Goal: Task Accomplishment & Management: Use online tool/utility

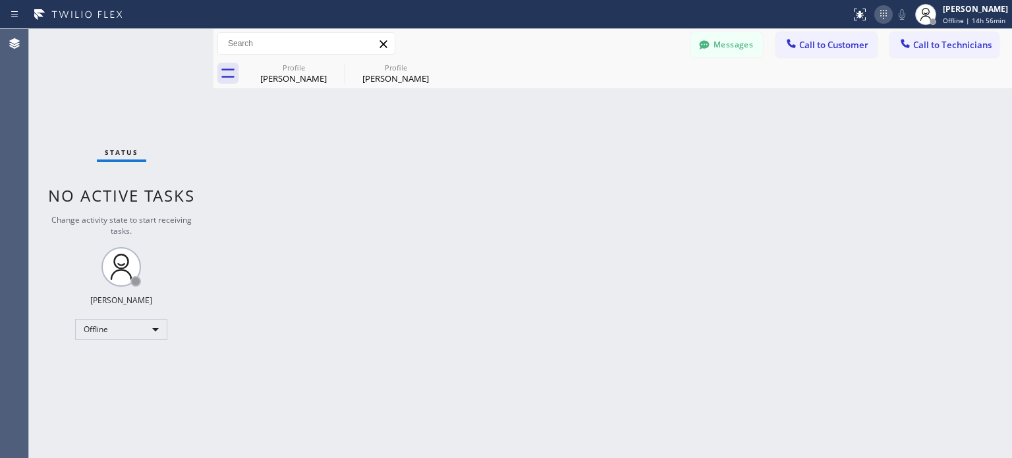
click at [880, 14] on icon at bounding box center [884, 15] width 16 height 16
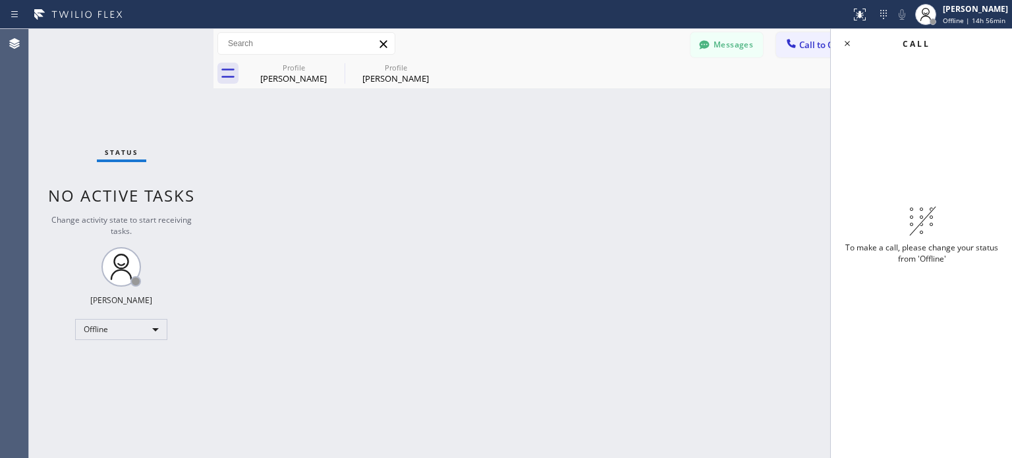
drag, startPoint x: 86, startPoint y: 345, endPoint x: 98, endPoint y: 335, distance: 15.4
click at [88, 343] on div "Status No active tasks Change activity state to start receiving tasks. [PERSON_…" at bounding box center [121, 243] width 184 height 429
click at [98, 335] on div "Offline" at bounding box center [121, 329] width 92 height 21
click at [112, 366] on li "Available" at bounding box center [121, 363] width 90 height 16
click at [849, 43] on icon at bounding box center [847, 44] width 16 height 16
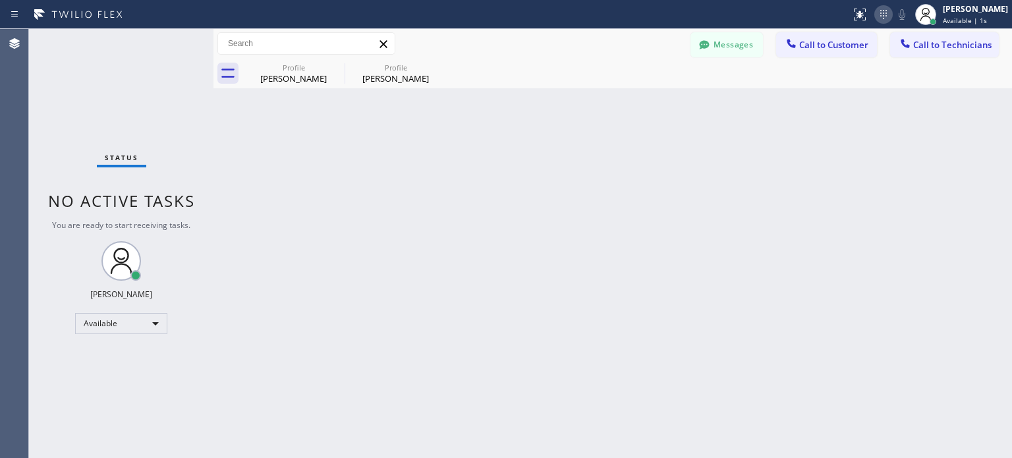
click at [880, 15] on icon at bounding box center [883, 14] width 7 height 9
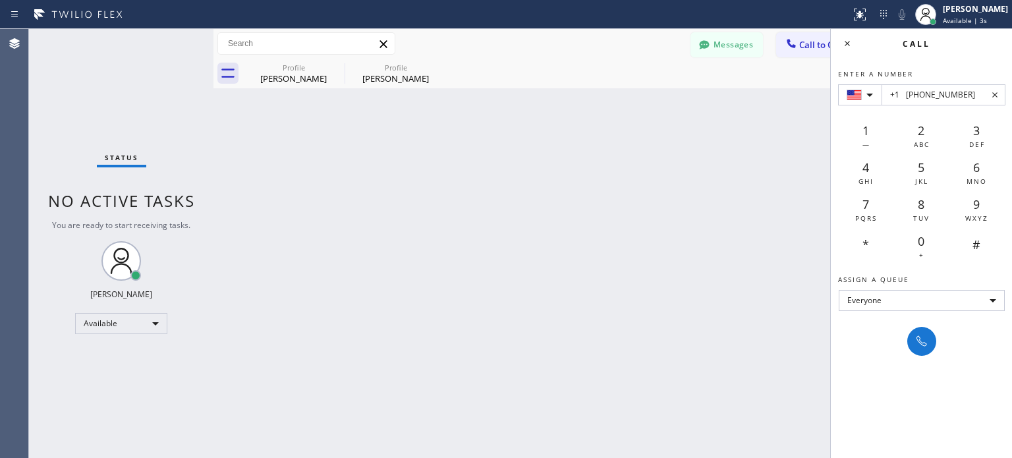
type input "+1 (617) 593-9458"
click at [936, 337] on button at bounding box center [921, 341] width 29 height 29
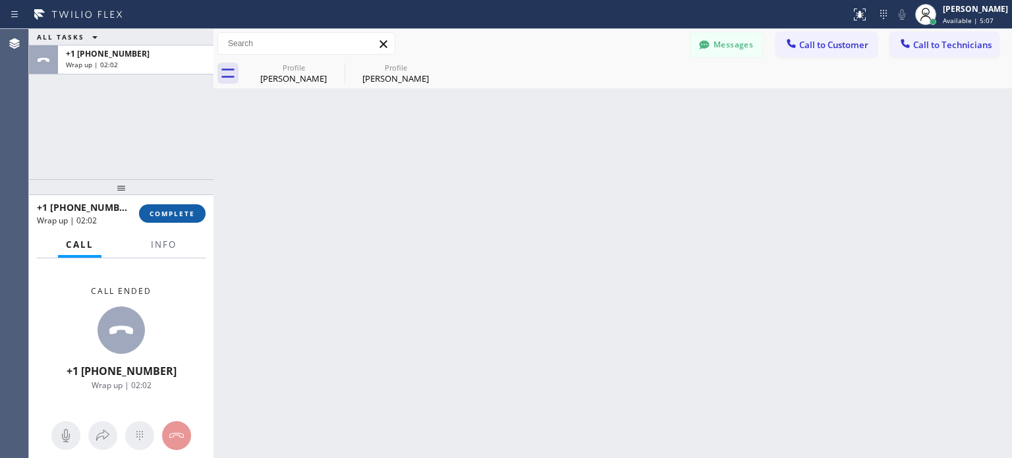
click at [193, 218] on button "COMPLETE" at bounding box center [172, 213] width 67 height 18
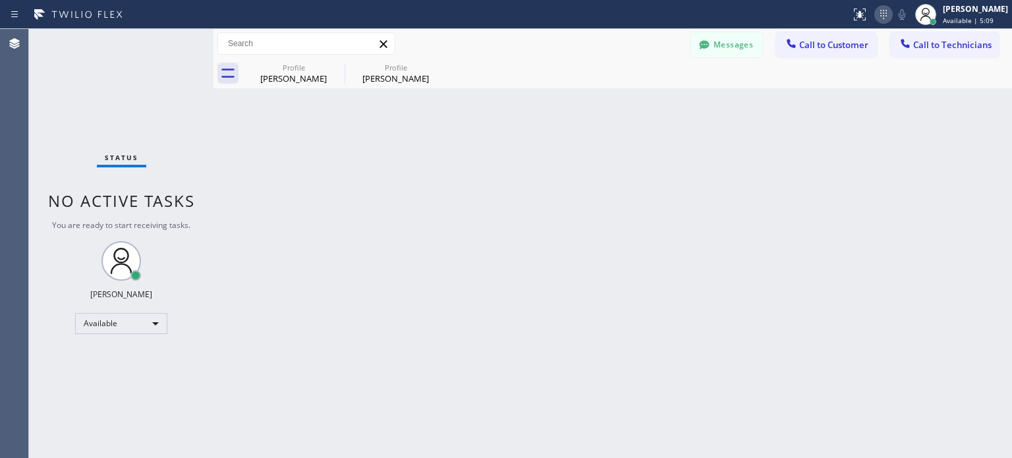
click at [888, 15] on icon at bounding box center [884, 15] width 16 height 16
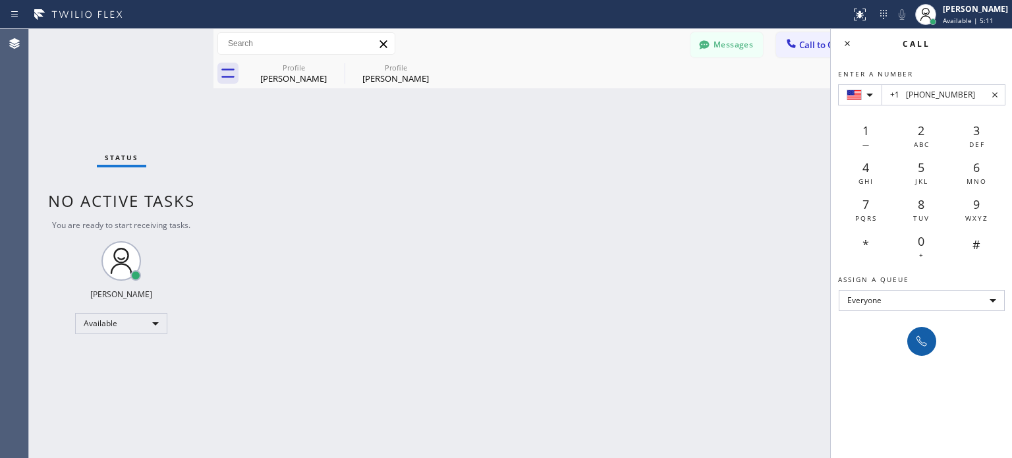
type input "+1 (516) 410-7402"
click at [924, 340] on icon at bounding box center [922, 341] width 16 height 16
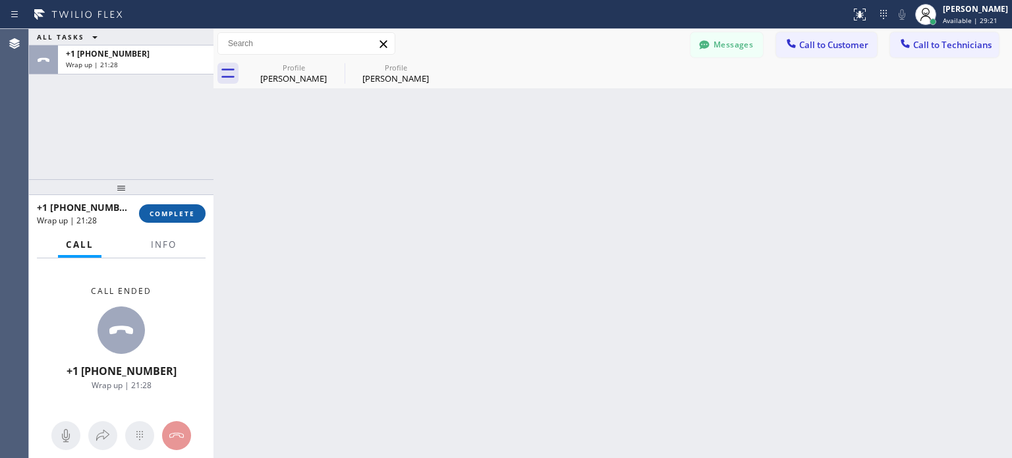
click at [179, 209] on span "COMPLETE" at bounding box center [172, 213] width 45 height 9
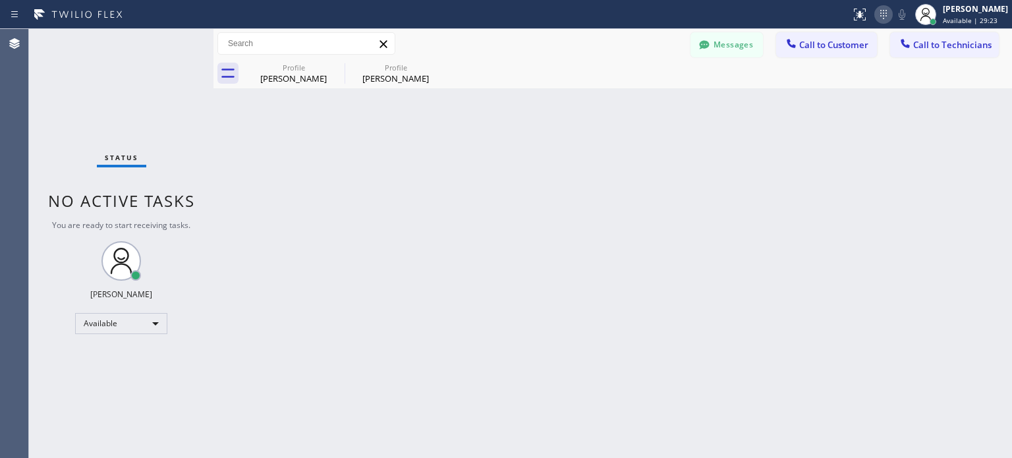
click at [885, 14] on icon at bounding box center [884, 15] width 16 height 16
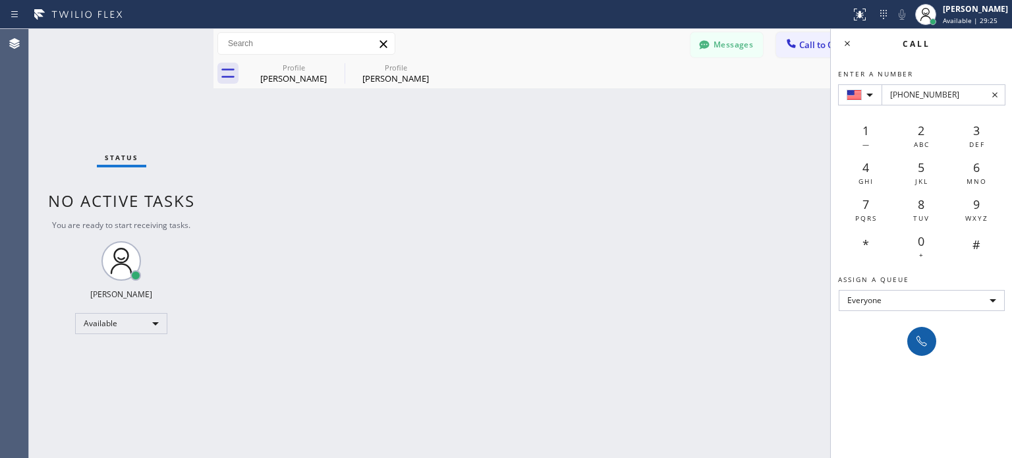
type input "+1(213) 948-7664"
click at [917, 339] on icon at bounding box center [922, 341] width 11 height 11
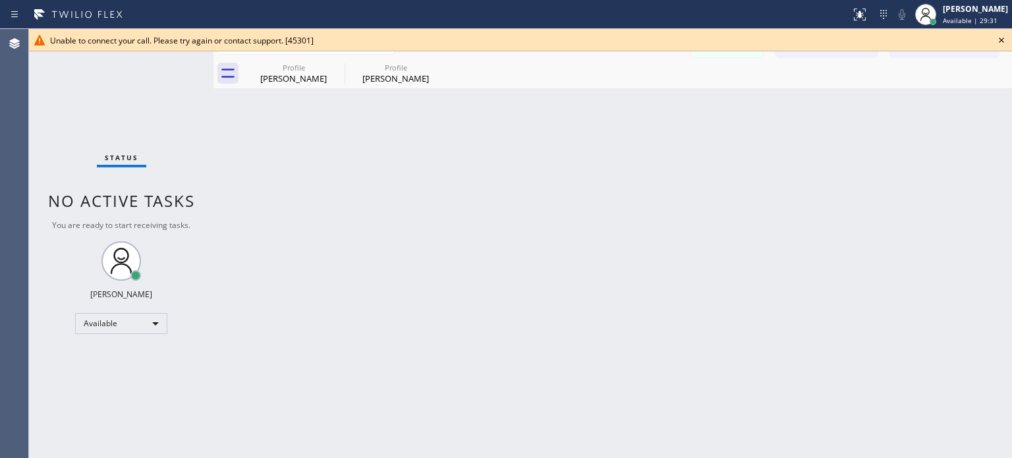
click at [1005, 42] on icon at bounding box center [1002, 40] width 16 height 16
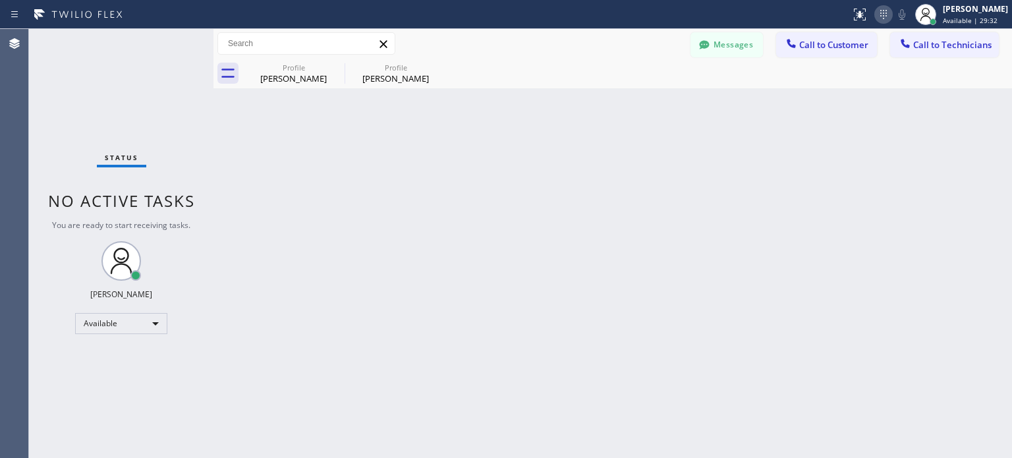
click at [881, 13] on icon at bounding box center [884, 15] width 16 height 16
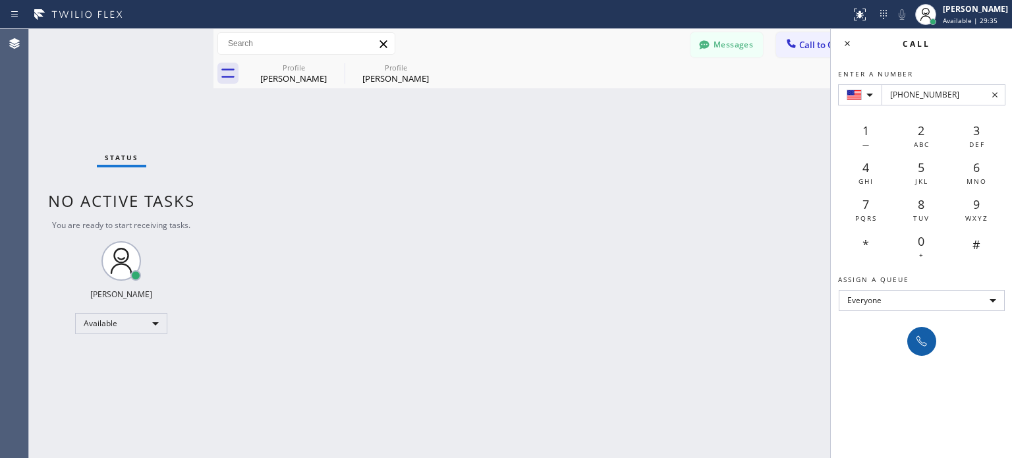
type input "+1(213) 948-7664"
click at [922, 342] on icon at bounding box center [922, 341] width 11 height 11
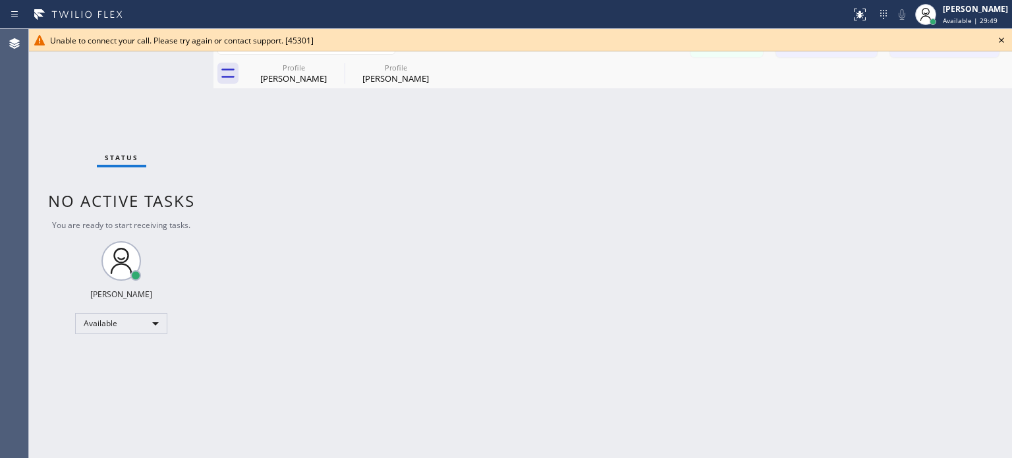
click at [1003, 42] on icon at bounding box center [1001, 40] width 5 height 5
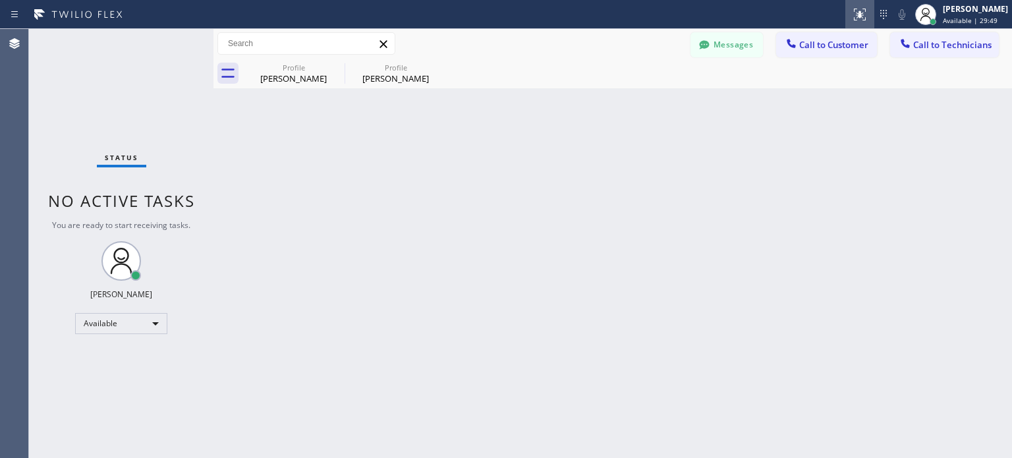
click at [854, 13] on icon at bounding box center [860, 15] width 16 height 16
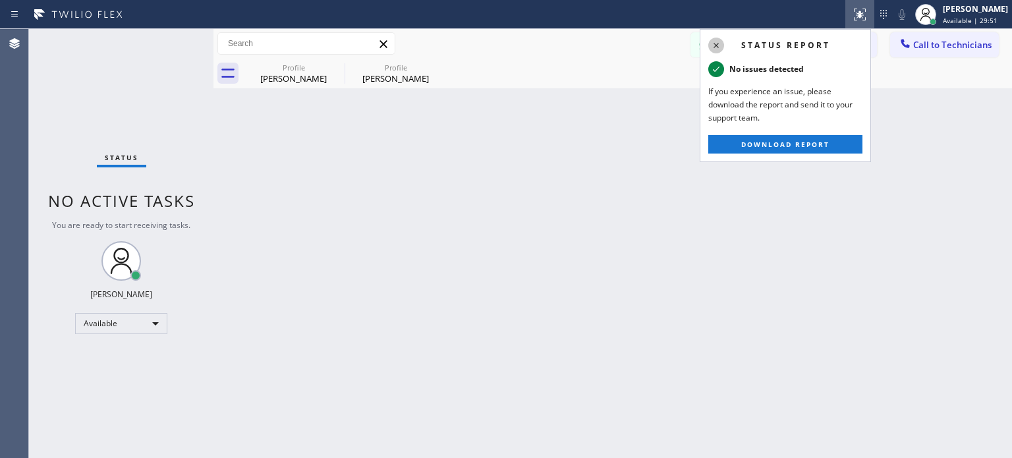
click at [716, 40] on icon at bounding box center [716, 46] width 16 height 16
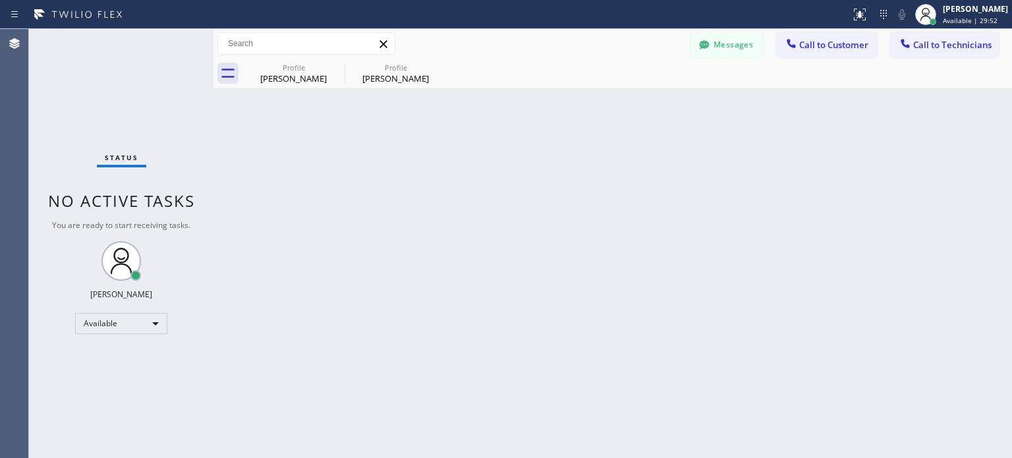
click at [384, 39] on icon at bounding box center [384, 44] width 16 height 16
click at [440, 69] on icon at bounding box center [438, 67] width 16 height 16
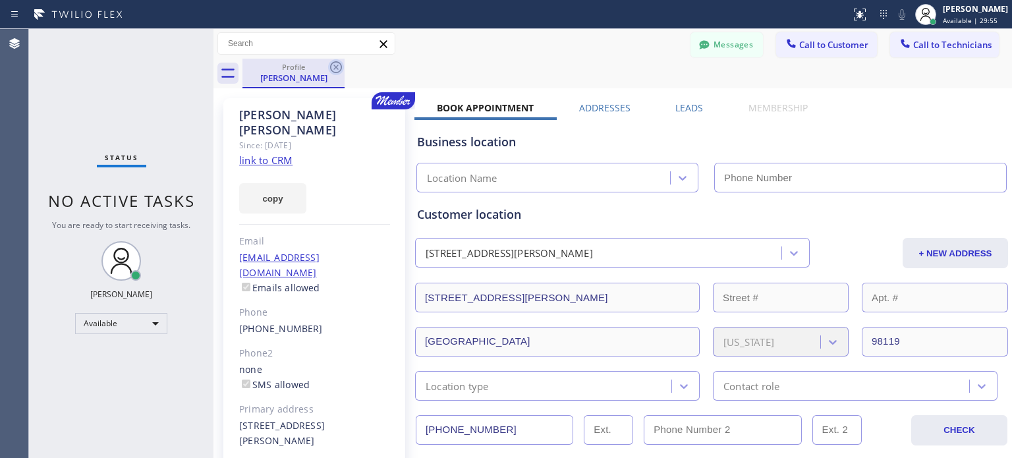
click at [340, 65] on icon at bounding box center [336, 67] width 16 height 16
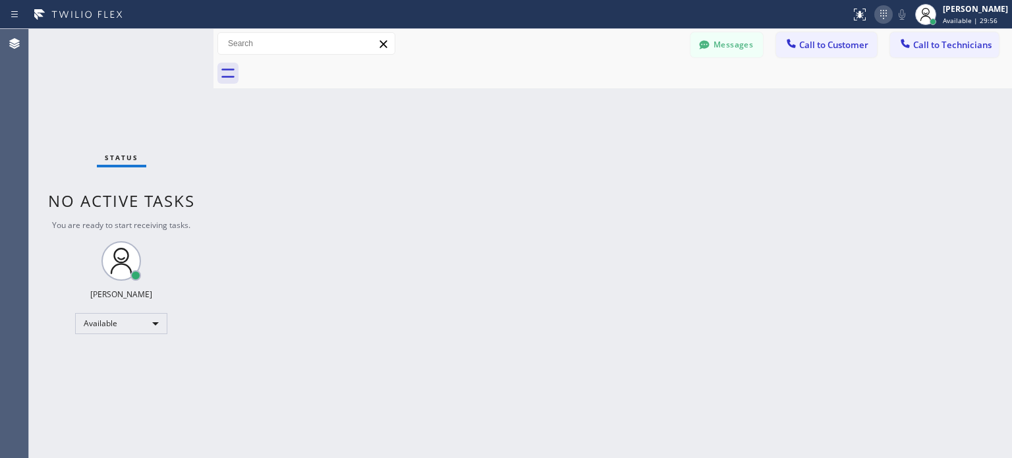
click at [878, 12] on icon at bounding box center [884, 15] width 16 height 16
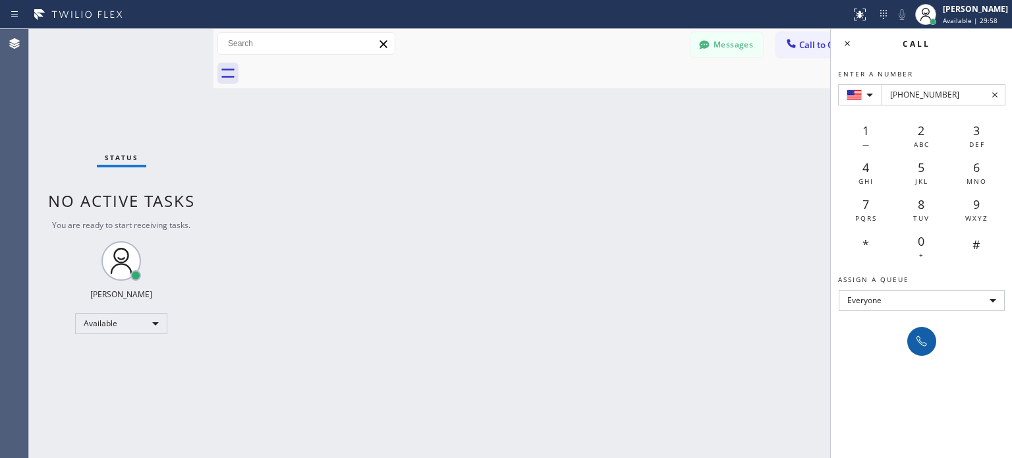
type input "+1(213) 948-7664"
click at [922, 331] on button at bounding box center [921, 341] width 29 height 29
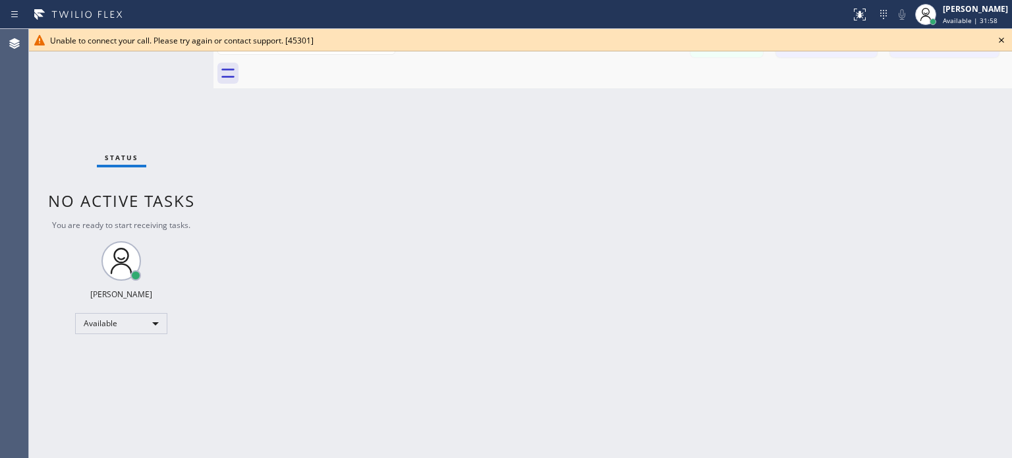
click at [998, 36] on icon at bounding box center [1002, 40] width 16 height 16
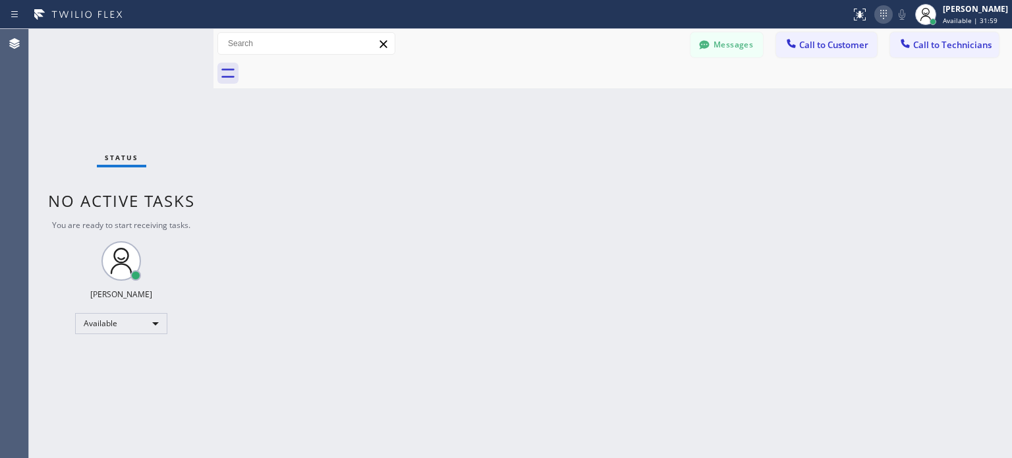
click at [883, 10] on icon at bounding box center [883, 14] width 7 height 9
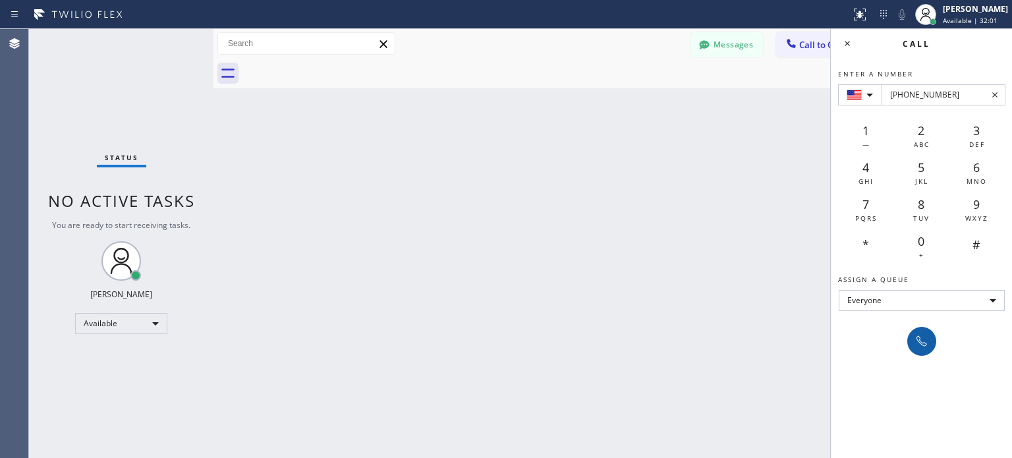
type input "+1(213) 948-7664"
click at [929, 345] on icon at bounding box center [922, 341] width 16 height 16
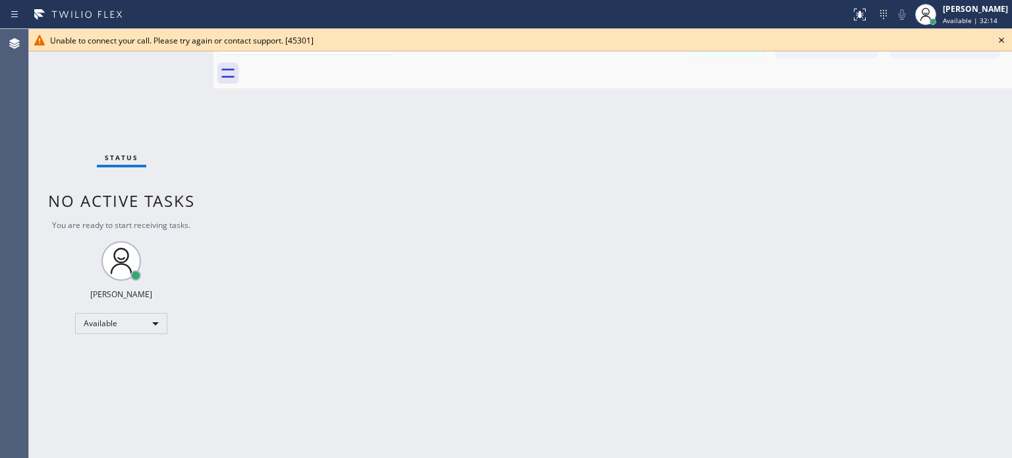
click at [1006, 39] on icon at bounding box center [1002, 40] width 16 height 16
